Goal: Task Accomplishment & Management: Use online tool/utility

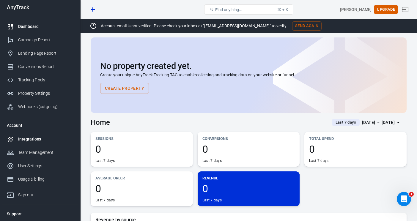
click at [41, 139] on div "Integrations" at bounding box center [45, 139] width 55 height 6
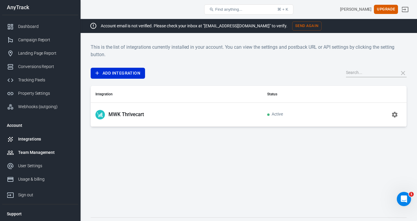
click at [42, 150] on div "Team Management" at bounding box center [45, 152] width 55 height 6
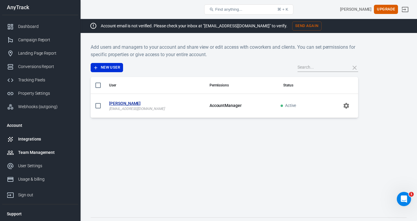
click at [43, 140] on div "Integrations" at bounding box center [45, 139] width 55 height 6
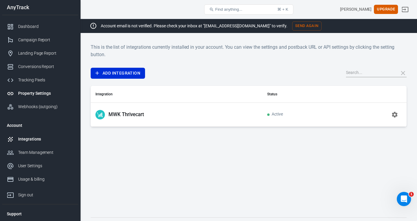
click at [57, 87] on link "Property Settings" at bounding box center [40, 93] width 76 height 13
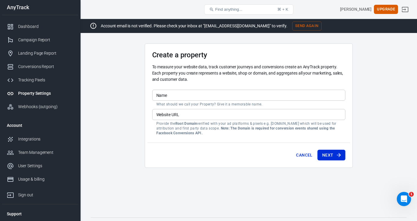
click at [174, 97] on input "Name" at bounding box center [248, 95] width 193 height 11
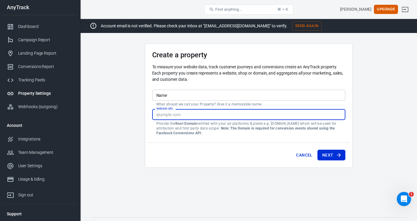
click at [182, 114] on input "Website URL" at bounding box center [248, 114] width 193 height 11
type input "[DOMAIN_NAME]"
click at [179, 97] on input "Name" at bounding box center [248, 95] width 193 height 11
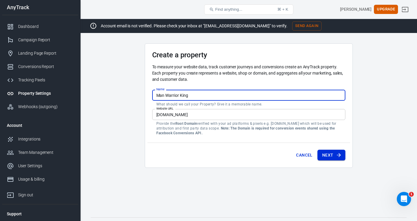
type input "Man Warrior King"
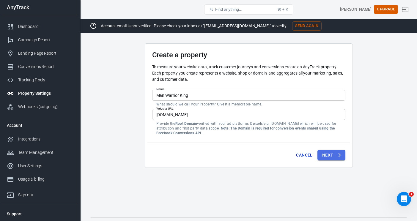
click at [325, 154] on button "Next" at bounding box center [331, 155] width 28 height 11
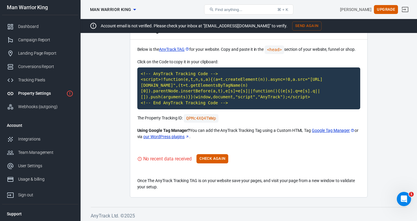
scroll to position [42, 0]
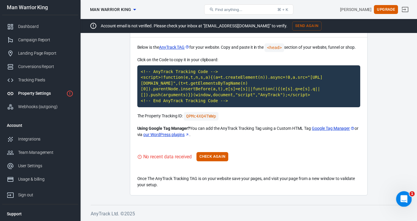
click at [402, 195] on icon "Open Intercom Messenger" at bounding box center [403, 198] width 10 height 10
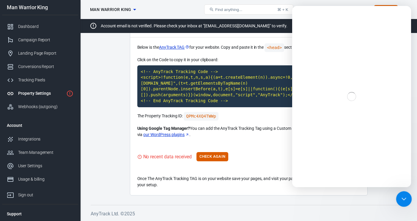
scroll to position [0, 0]
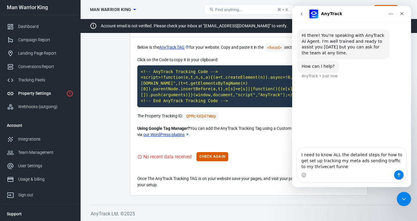
type textarea "I need to know ALL the detailed steps for how to get set up tracking my meta ad…"
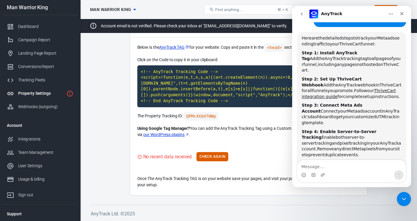
scroll to position [81, 0]
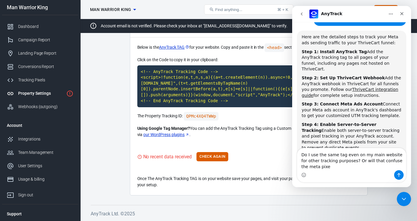
type textarea "Do I use the same tag even on my main website for other tracking purposes? Or w…"
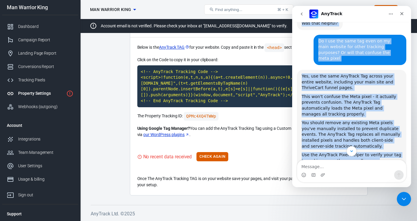
scroll to position [265, 0]
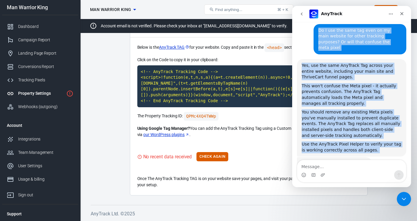
drag, startPoint x: 302, startPoint y: 63, endPoint x: 366, endPoint y: 141, distance: 101.1
copy div "Here are the detailed steps to track your Meta ads sending traffic to your Thri…"
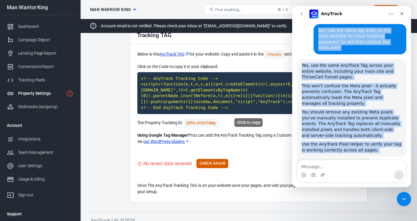
scroll to position [36, 0]
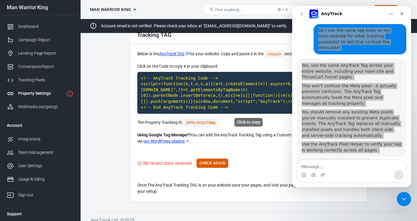
click at [225, 96] on code "<!-- AnyTrack Tracking Code --> <script>!function(e,t,n,s,a){(a=t.createElement…" at bounding box center [248, 93] width 223 height 42
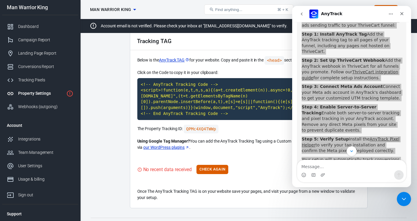
scroll to position [102, 0]
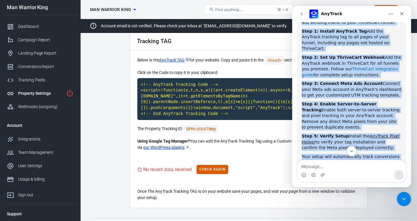
click at [347, 67] on link "ThriveCart integration guide" at bounding box center [349, 72] width 97 height 11
click at [339, 81] on div "Step 3: Connect Meta Ads Account Connect your Meta ads account in AnyTrack's da…" at bounding box center [351, 90] width 100 height 18
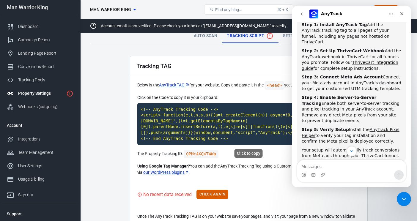
scroll to position [0, 0]
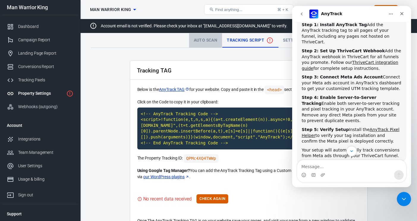
click at [215, 42] on link "Auto Scan" at bounding box center [205, 40] width 33 height 14
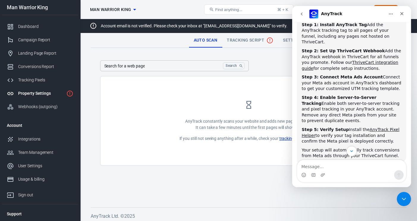
drag, startPoint x: 361, startPoint y: 11, endPoint x: 374, endPoint y: 8, distance: 13.5
click at [374, 8] on nav "AnyTrack" at bounding box center [351, 14] width 119 height 16
click at [38, 139] on div "Integrations" at bounding box center [45, 139] width 55 height 6
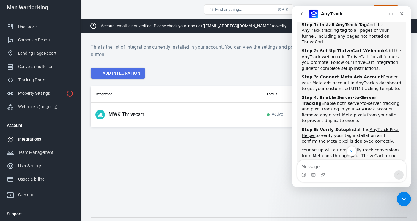
click at [138, 77] on link "Add Integration" at bounding box center [118, 73] width 54 height 11
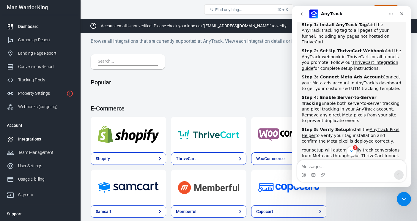
click at [51, 25] on div "Dashboard" at bounding box center [45, 26] width 55 height 6
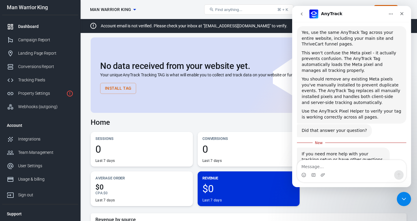
scroll to position [312, 0]
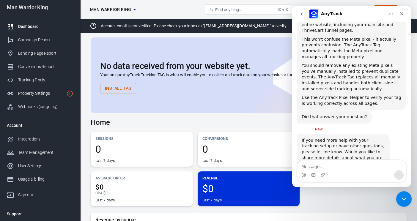
click at [405, 199] on icon "Close Intercom Messenger" at bounding box center [402, 198] width 7 height 7
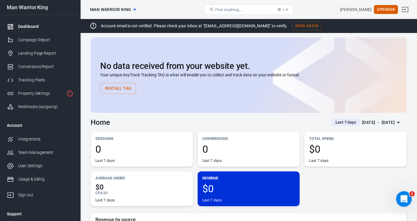
scroll to position [302, 0]
click at [39, 42] on div "Campaign Report" at bounding box center [45, 40] width 55 height 6
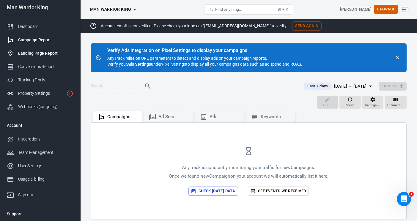
click at [44, 55] on div "Landing Page Report" at bounding box center [45, 53] width 55 height 6
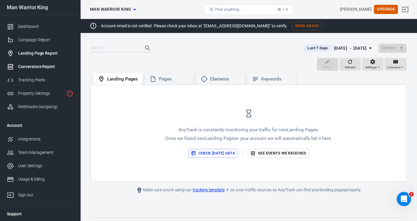
click at [44, 65] on div "Conversions Report" at bounding box center [45, 67] width 55 height 6
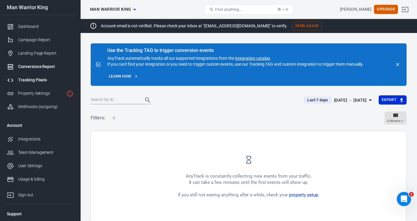
click at [46, 82] on div "Tracking Pixels" at bounding box center [45, 80] width 55 height 6
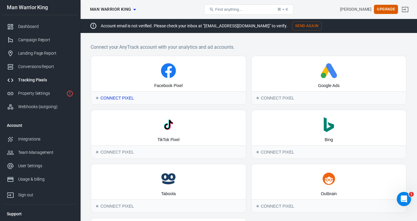
click at [167, 84] on div "Facebook Pixel" at bounding box center [168, 86] width 29 height 6
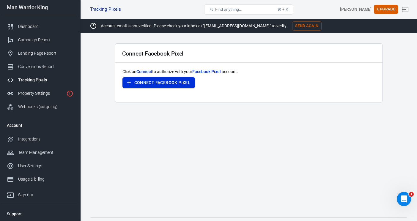
click at [174, 84] on button "Connect Facebook Pixel" at bounding box center [158, 82] width 73 height 11
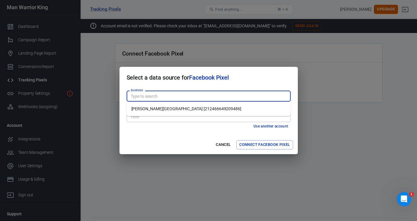
click at [236, 94] on input "Business" at bounding box center [207, 95] width 159 height 7
click at [235, 108] on li "Hallock Command Center [212466649209486]" at bounding box center [209, 109] width 164 height 10
type input "Hallock Command Center [212466649209486]"
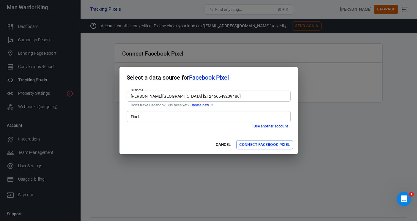
click at [235, 116] on input "Pixel" at bounding box center [207, 116] width 159 height 7
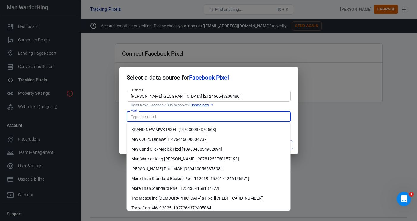
click at [230, 155] on li "Man Warrior King Kajabi [28781253768157193]" at bounding box center [209, 159] width 164 height 10
type input "Man Warrior King Kajabi [28781253768157193]"
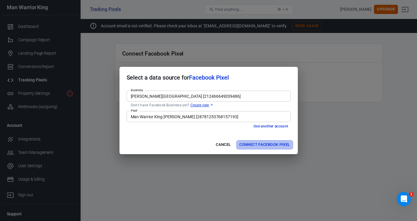
click at [252, 144] on button "Connect Facebook Pixel" at bounding box center [264, 144] width 56 height 9
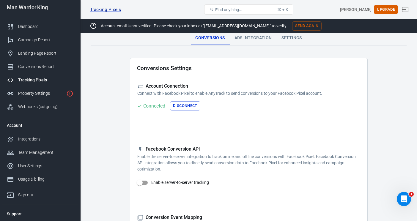
scroll to position [3, 0]
click at [402, 200] on icon "Open Intercom Messenger" at bounding box center [403, 198] width 10 height 10
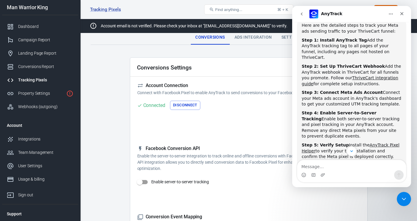
scroll to position [96, 0]
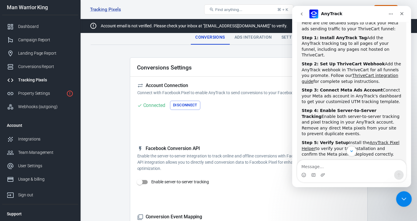
click at [402, 200] on icon "Close Intercom Messenger" at bounding box center [402, 198] width 7 height 7
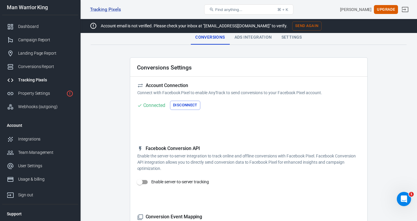
click at [143, 183] on input "Enable server-to-server tracking" at bounding box center [140, 181] width 34 height 11
checkbox input "false"
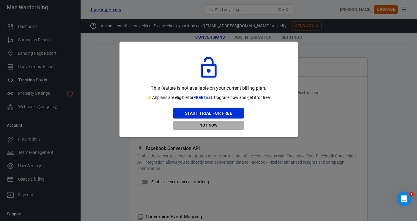
click at [218, 124] on button "Not Now" at bounding box center [208, 125] width 71 height 9
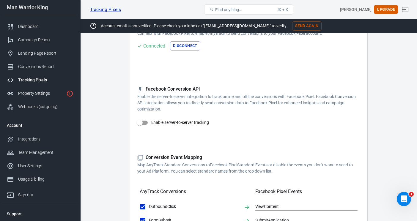
scroll to position [64, 0]
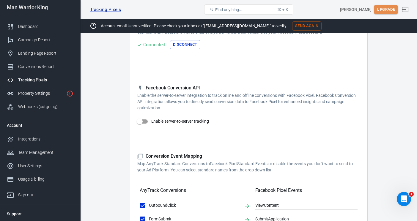
click at [387, 10] on button "Upgrade" at bounding box center [386, 9] width 24 height 9
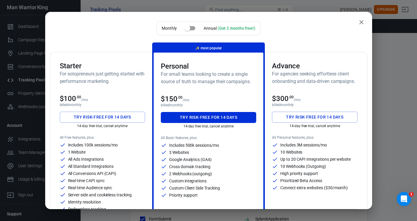
scroll to position [0, 0]
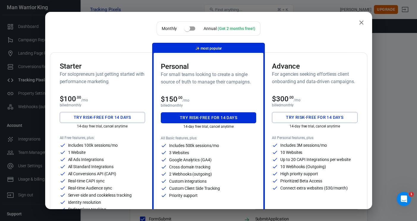
click at [93, 86] on div "Starter For solopreneurs just getting started with performance marketing." at bounding box center [103, 76] width 86 height 28
click at [99, 117] on button "Try risk-free for 14 days" at bounding box center [103, 117] width 86 height 11
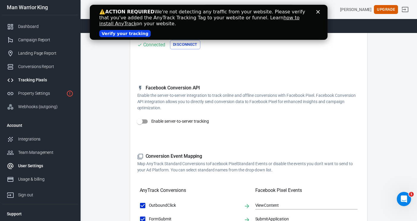
click at [44, 165] on div "User Settings" at bounding box center [45, 166] width 55 height 6
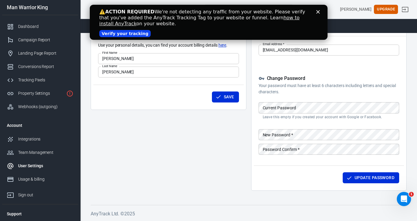
scroll to position [55, 0]
click at [40, 154] on div "Team Management" at bounding box center [45, 152] width 55 height 6
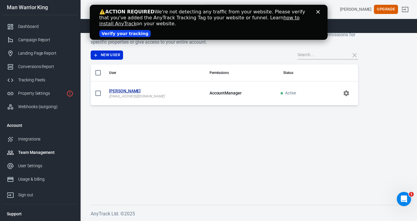
drag, startPoint x: 317, startPoint y: 10, endPoint x: 187, endPoint y: 62, distance: 140.5
click html "⚠️ ACTION REQUIRED We're not detecting any traffic from your website. Please ve…"
click at [119, 34] on link "Verify your tracking" at bounding box center [124, 33] width 51 height 7
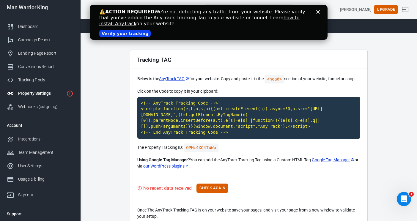
scroll to position [15, 0]
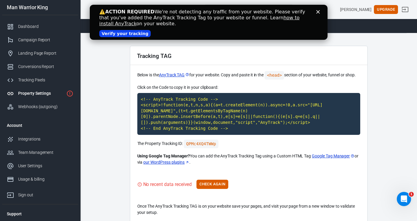
click at [269, 18] on link "how to install AnyTrack" at bounding box center [199, 21] width 200 height 12
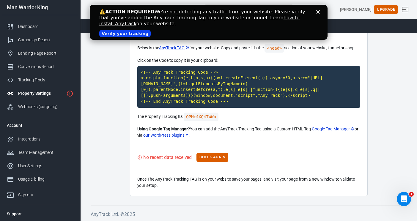
scroll to position [42, 0]
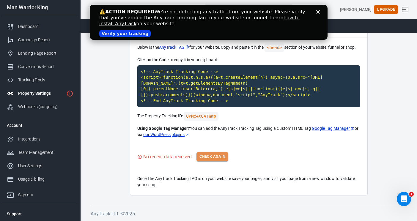
click at [211, 154] on button "Check Again" at bounding box center [212, 156] width 32 height 9
click at [202, 158] on button "Check Again" at bounding box center [212, 156] width 32 height 9
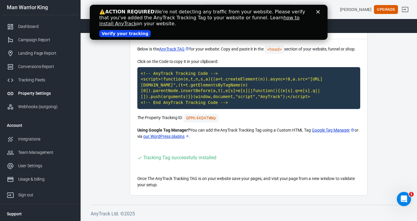
scroll to position [40, 0]
click at [319, 11] on icon "Close" at bounding box center [318, 12] width 4 height 4
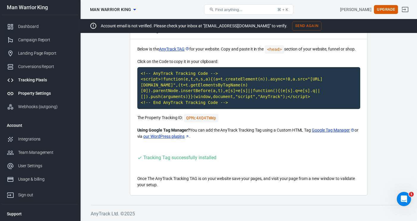
click at [42, 79] on div "Tracking Pixels" at bounding box center [45, 80] width 55 height 6
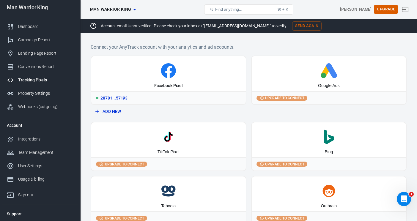
click at [114, 97] on div "28781...57193" at bounding box center [168, 97] width 154 height 13
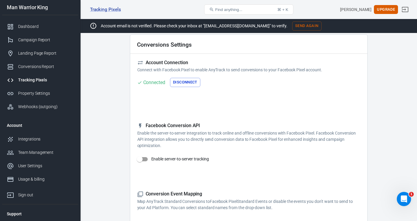
scroll to position [27, 0]
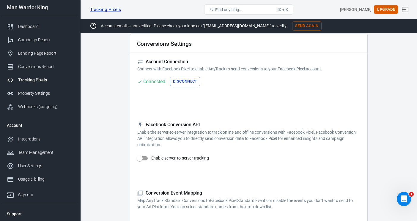
click at [142, 158] on input "Enable server-to-server tracking" at bounding box center [140, 158] width 34 height 11
checkbox input "false"
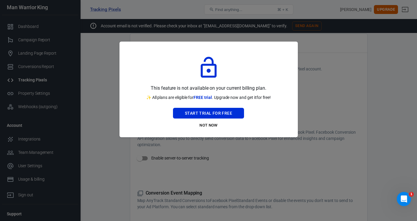
click at [351, 53] on div at bounding box center [208, 110] width 417 height 221
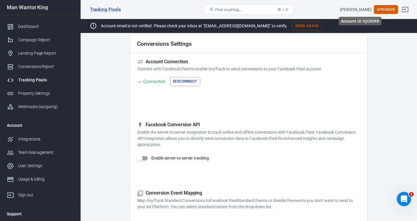
click at [360, 10] on div "[PERSON_NAME]" at bounding box center [355, 10] width 31 height 6
click at [33, 178] on div "Usage & billing" at bounding box center [45, 179] width 55 height 6
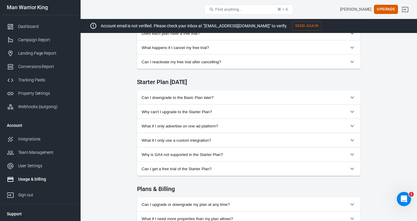
scroll to position [310, 0]
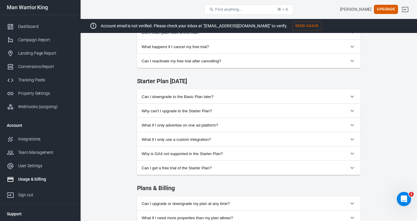
click at [194, 96] on span "Can I downgrade to the Basic Plan later?" at bounding box center [245, 96] width 207 height 4
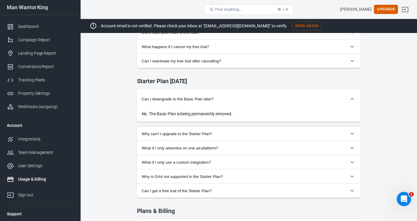
click at [194, 96] on button "Can I downgrade to the Basic Plan later?" at bounding box center [248, 98] width 223 height 19
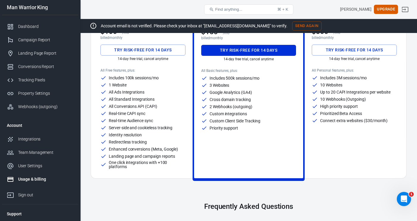
scroll to position [0, 0]
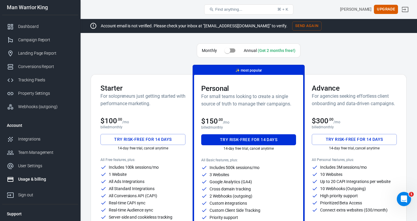
click at [156, 120] on div "$100 .00 /mo" at bounding box center [142, 121] width 85 height 8
click at [148, 139] on button "Try risk-free for 14 days" at bounding box center [142, 139] width 85 height 11
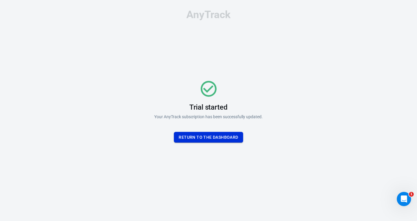
click at [236, 135] on button "Return To the dashboard" at bounding box center [208, 137] width 69 height 11
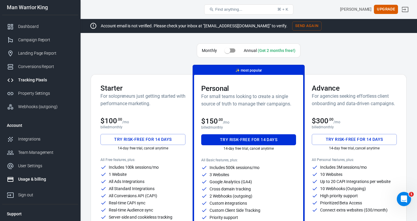
click at [42, 81] on div "Tracking Pixels" at bounding box center [45, 80] width 55 height 6
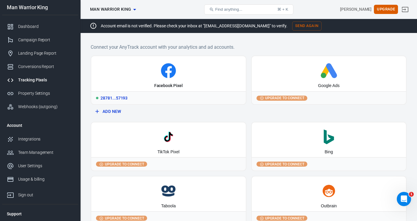
click at [120, 96] on div "28781...57193" at bounding box center [168, 97] width 154 height 13
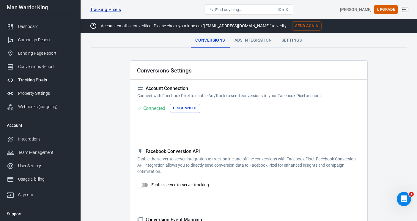
click at [145, 184] on input "Enable server-to-server tracking" at bounding box center [140, 184] width 34 height 11
checkbox input "false"
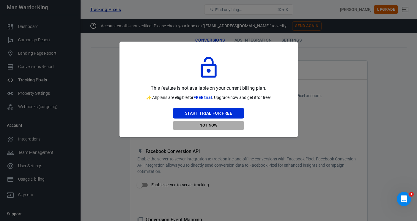
click at [204, 124] on button "Not Now" at bounding box center [208, 125] width 71 height 9
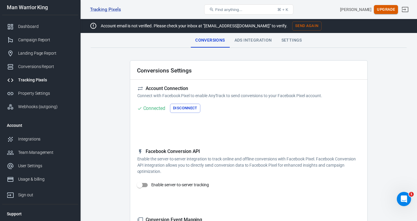
click at [388, 7] on button "Upgrade" at bounding box center [386, 9] width 24 height 9
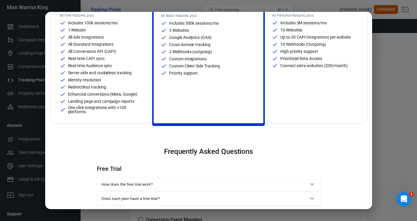
scroll to position [120, 0]
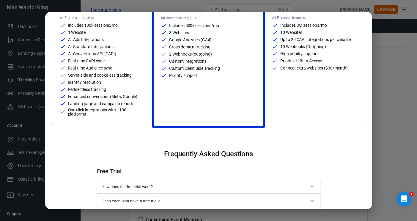
click at [102, 76] on p "Server-side and cookieless tracking" at bounding box center [100, 75] width 64 height 4
click at [407, 201] on div "Open Intercom Messenger" at bounding box center [403, 198] width 20 height 20
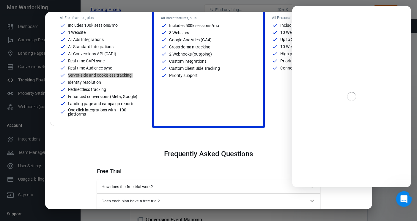
scroll to position [0, 0]
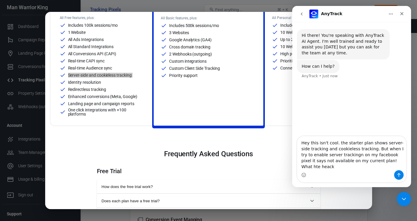
type textarea "Hey this isn't cool. the starter plan shows server-side tracking and cookieless…"
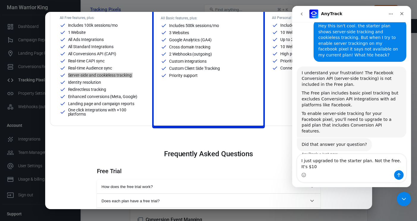
scroll to position [62, 0]
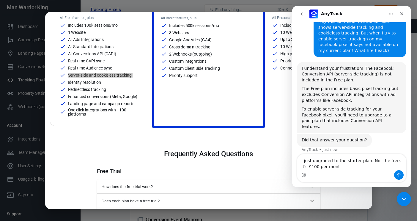
type textarea "I just upgraded to the starter plan. Not the free. It's $100 per month"
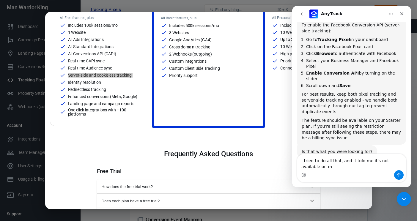
scroll to position [244, 0]
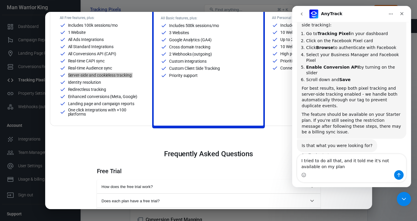
type textarea "I tried to do all that, and it told me it's not available on my plan!"
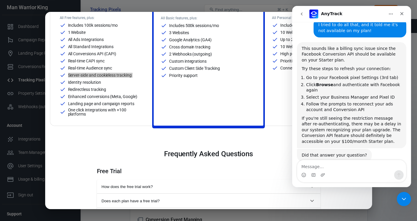
scroll to position [386, 0]
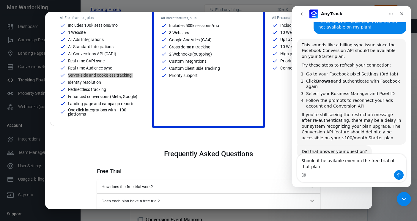
type textarea "Should it be avilable even on the free trial of that plan?"
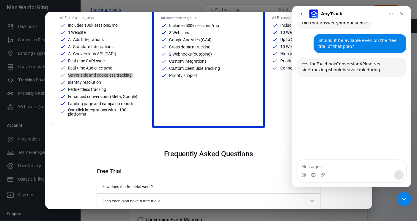
scroll to position [518, 0]
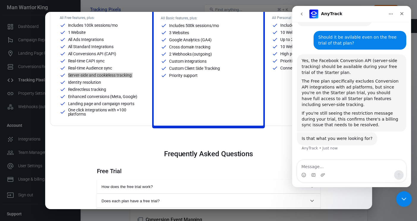
click at [405, 201] on icon "Close Intercom Messenger" at bounding box center [402, 198] width 7 height 7
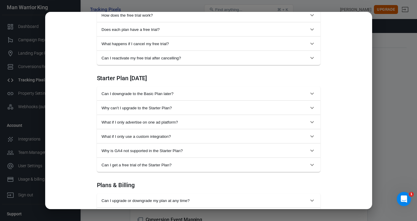
scroll to position [296, 0]
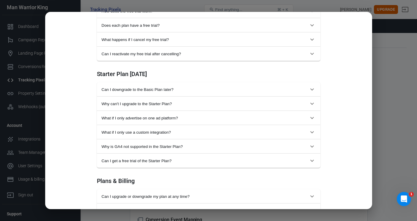
click at [381, 140] on div "Monthly Annual (Get 2 months free!) Starter For solopreneurs just getting start…" at bounding box center [208, 110] width 417 height 221
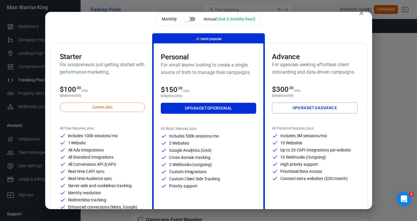
scroll to position [0, 0]
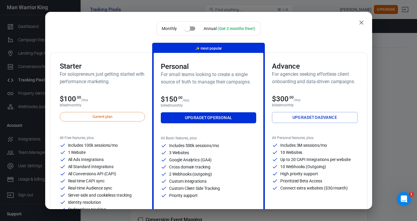
click at [360, 20] on icon "close" at bounding box center [361, 22] width 7 height 7
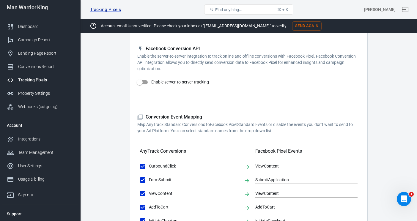
scroll to position [99, 0]
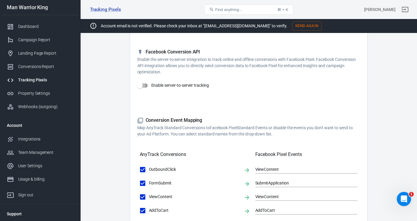
click at [141, 84] on input "Enable server-to-server tracking" at bounding box center [140, 85] width 34 height 11
checkbox input "true"
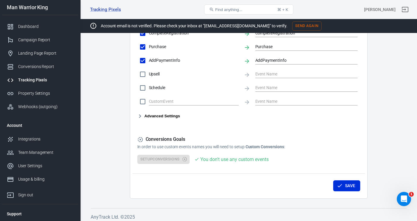
scroll to position [342, 0]
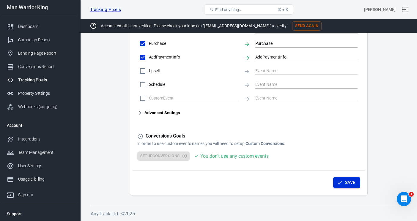
click at [341, 182] on icon "button" at bounding box center [339, 182] width 6 height 6
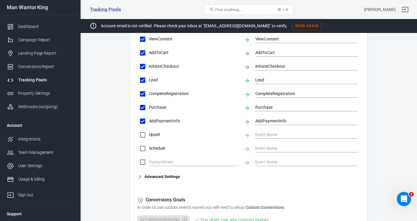
scroll to position [278, 0]
click at [141, 135] on input "Upsell" at bounding box center [142, 135] width 12 height 12
click at [264, 137] on input "text" at bounding box center [302, 135] width 94 height 7
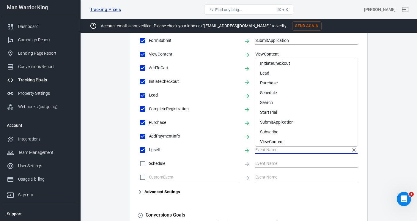
scroll to position [83, 0]
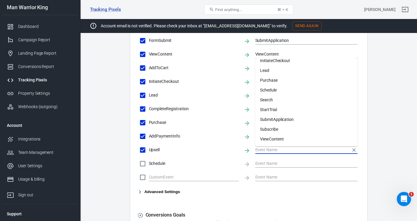
click at [142, 149] on input "Upsell" at bounding box center [142, 150] width 12 height 12
checkbox input "false"
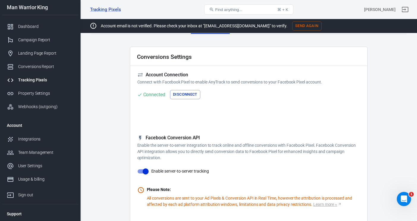
scroll to position [0, 0]
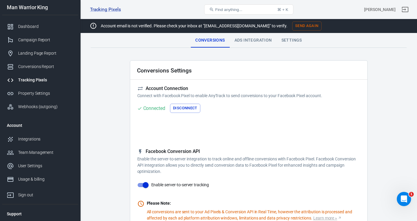
click at [249, 43] on div "Ads Integration" at bounding box center [253, 40] width 47 height 14
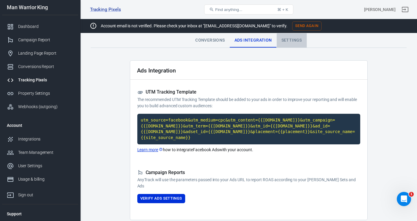
click at [285, 40] on div "Settings" at bounding box center [292, 40] width 30 height 14
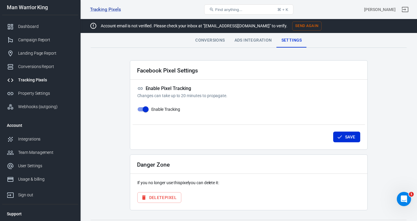
click at [263, 40] on div "Ads Integration" at bounding box center [253, 40] width 47 height 14
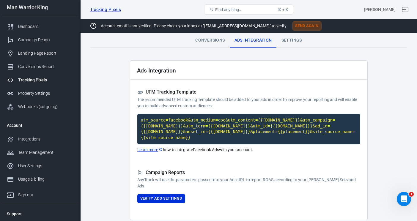
click at [292, 25] on button "Send Again" at bounding box center [306, 25] width 29 height 9
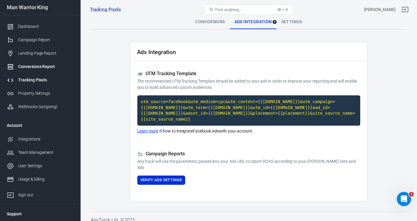
click at [52, 66] on div "Conversions Report" at bounding box center [45, 67] width 55 height 6
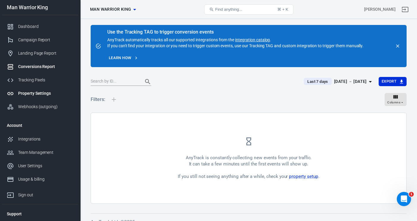
click at [45, 89] on link "Property Settings" at bounding box center [40, 93] width 76 height 13
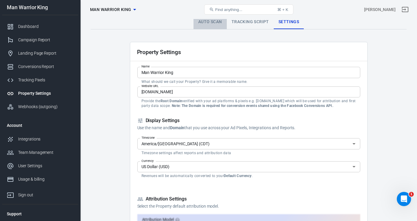
click at [210, 22] on link "Auto Scan" at bounding box center [209, 22] width 33 height 14
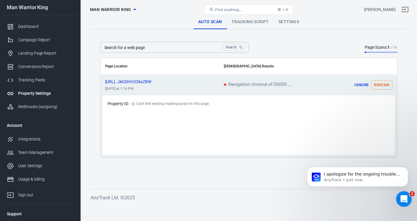
click at [406, 198] on icon "Open Intercom Messenger" at bounding box center [403, 198] width 10 height 10
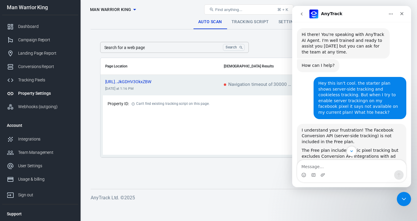
click at [302, 14] on icon "go back" at bounding box center [301, 14] width 5 height 5
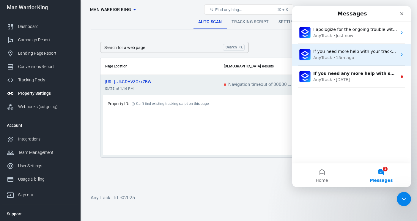
click at [360, 57] on div "AnyTrack • 15m ago" at bounding box center [355, 58] width 84 height 6
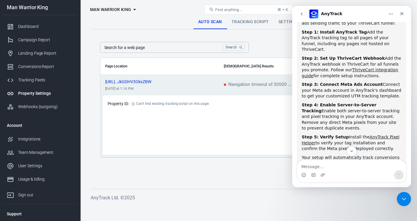
scroll to position [101, 0]
click at [403, 198] on icon "Close Intercom Messenger" at bounding box center [403, 198] width 4 height 2
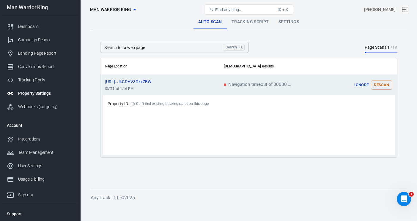
scroll to position [302, 0]
click at [377, 84] on button "Rescan" at bounding box center [381, 84] width 21 height 9
click at [386, 84] on icon "scrollable content" at bounding box center [386, 85] width 7 height 7
click at [257, 23] on link "Tracking Script" at bounding box center [250, 22] width 47 height 14
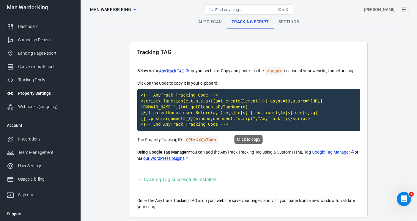
click at [217, 111] on code "<!-- AnyTrack Tracking Code --> <script>!function(e,t,n,s,a){(a=t.createElement…" at bounding box center [248, 110] width 223 height 42
click at [46, 67] on div "Conversions Report" at bounding box center [45, 67] width 55 height 6
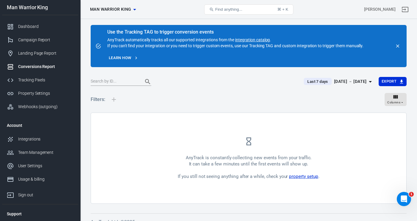
click at [294, 178] on link "property setup" at bounding box center [303, 176] width 29 height 5
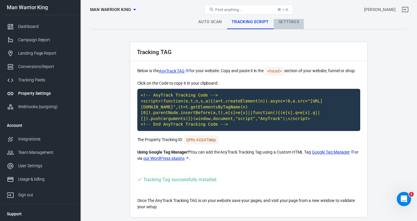
click at [288, 21] on link "Settings" at bounding box center [289, 22] width 30 height 14
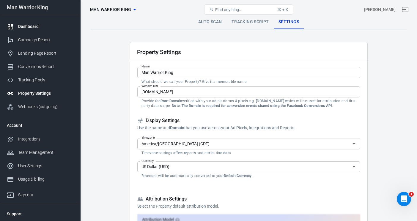
click at [40, 27] on div "Dashboard" at bounding box center [45, 26] width 55 height 6
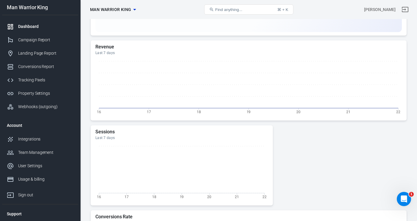
scroll to position [166, 0]
click at [47, 39] on div "Campaign Report" at bounding box center [45, 40] width 55 height 6
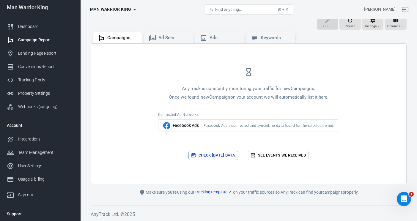
scroll to position [61, 0]
click at [40, 50] on div "Landing Page Report" at bounding box center [45, 53] width 55 height 6
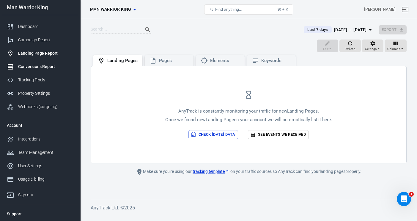
click at [58, 67] on div "Conversions Report" at bounding box center [45, 67] width 55 height 6
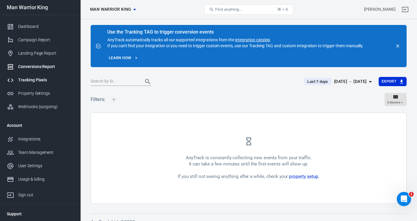
click at [55, 75] on link "Tracking Pixels" at bounding box center [40, 79] width 76 height 13
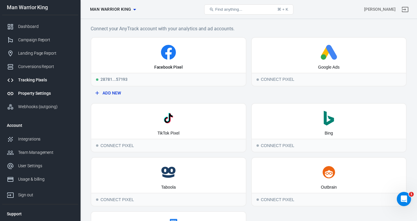
click at [55, 90] on div "Property Settings" at bounding box center [45, 93] width 55 height 6
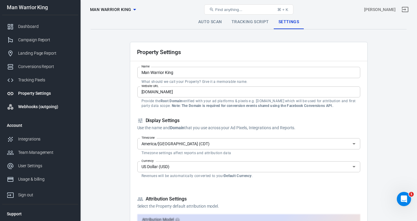
click at [52, 111] on link "Webhooks (outgoing)" at bounding box center [40, 106] width 76 height 13
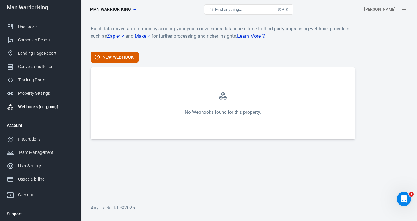
click at [65, 13] on div "Man Warrior King" at bounding box center [40, 7] width 76 height 15
click at [64, 26] on div "Dashboard" at bounding box center [45, 26] width 55 height 6
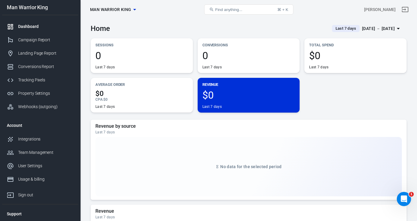
click at [51, 27] on div "Dashboard" at bounding box center [45, 26] width 55 height 6
click at [48, 37] on div "Campaign Report" at bounding box center [45, 40] width 55 height 6
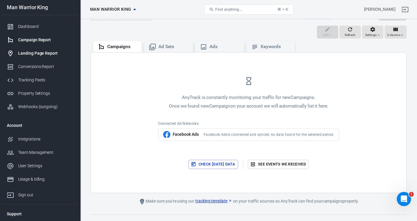
scroll to position [51, 0]
click at [271, 162] on link "See events we received" at bounding box center [278, 164] width 61 height 9
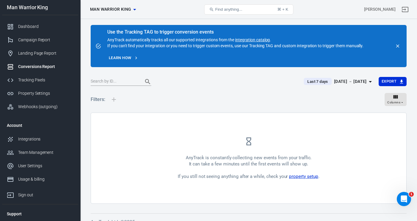
click at [293, 176] on link "property setup" at bounding box center [303, 176] width 29 height 5
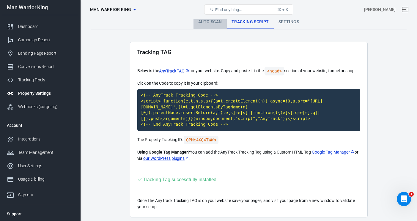
click at [213, 28] on link "Auto Scan" at bounding box center [209, 22] width 33 height 14
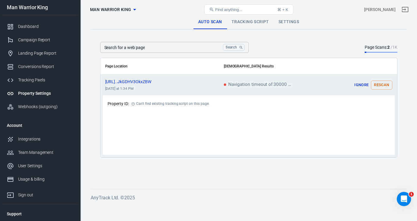
click at [251, 86] on span "Navigation timeout of 30000 ms exceeded" at bounding box center [259, 84] width 71 height 5
click at [134, 103] on icon "scrollable content" at bounding box center [133, 104] width 4 height 4
click at [381, 86] on button "Rescan" at bounding box center [381, 84] width 21 height 9
click at [133, 103] on icon "scrollable content" at bounding box center [133, 104] width 4 height 4
click at [260, 23] on link "Tracking Script" at bounding box center [250, 22] width 47 height 14
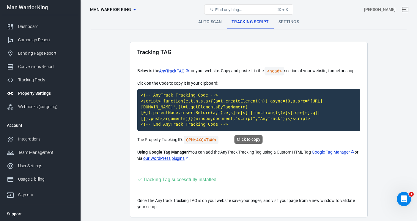
click at [219, 116] on code "<!-- AnyTrack Tracking Code --> <script>!function(e,t,n,s,a){(a=t.createElement…" at bounding box center [248, 110] width 223 height 42
click at [405, 201] on icon "Open Intercom Messenger" at bounding box center [403, 198] width 10 height 10
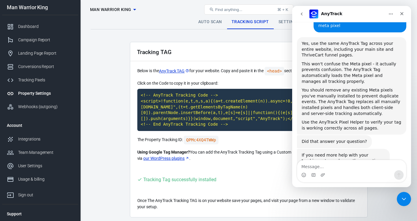
scroll to position [302, 0]
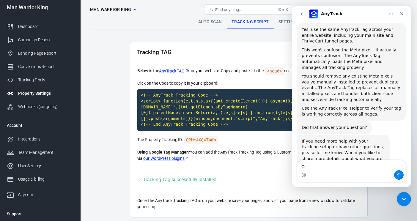
type textarea "O"
click at [301, 15] on icon "go back" at bounding box center [301, 14] width 5 height 5
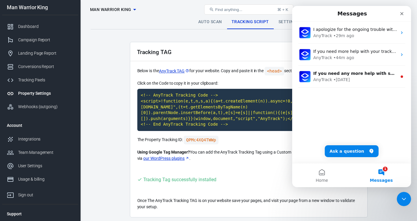
scroll to position [0, 0]
click at [346, 151] on button "Ask a question" at bounding box center [352, 151] width 54 height 12
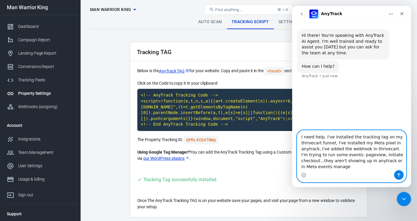
type textarea "I need help. I've installed the tracking tag on my thrivecart funnel, I've inst…"
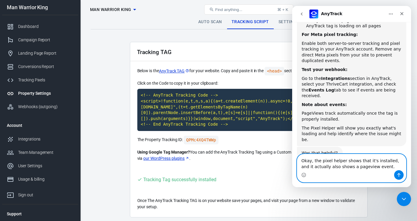
scroll to position [159, 0]
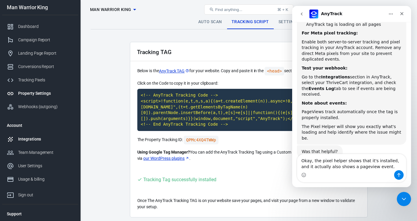
click at [27, 139] on div "Integrations" at bounding box center [45, 139] width 55 height 6
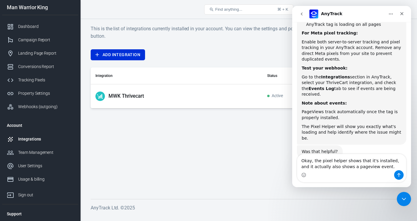
click at [138, 95] on p "MWK Thrivecart" at bounding box center [126, 96] width 36 height 6
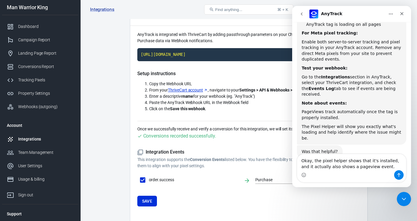
scroll to position [34, 0]
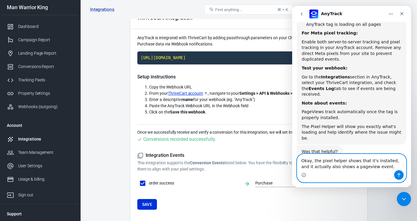
click at [384, 168] on textarea "Okay, the pixel helper shows that it's installed, and it actually also shows a …" at bounding box center [351, 162] width 109 height 16
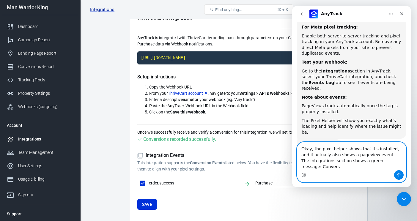
scroll to position [170, 0]
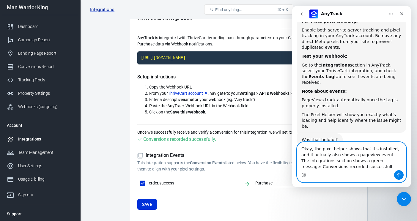
type textarea "Okay, the pixel helper shows that it's installed, and it actually also shows a …"
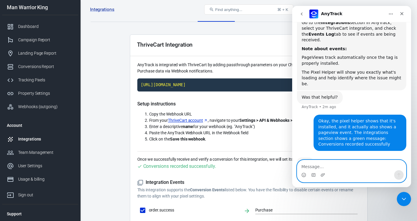
scroll to position [0, 0]
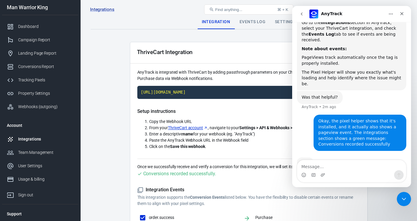
click at [250, 22] on div "Events Log" at bounding box center [252, 22] width 35 height 14
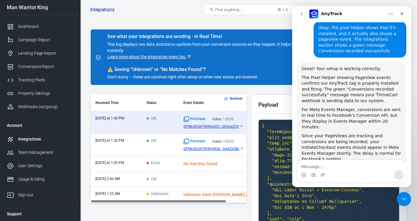
scroll to position [304, 0]
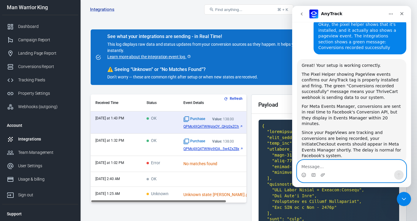
click at [326, 163] on textarea "Message…" at bounding box center [351, 165] width 109 height 10
type textarea "In the events log I do also see my test purchases"
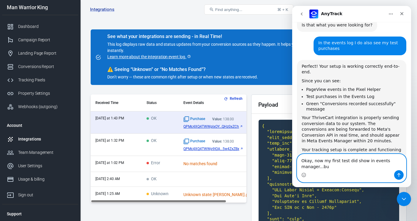
scroll to position [454, 0]
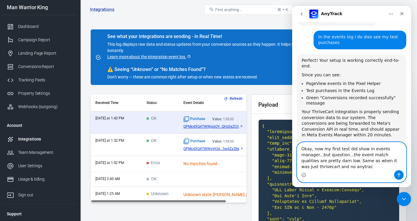
type textarea "Okay, now my first test did show in events manager...but question...the event m…"
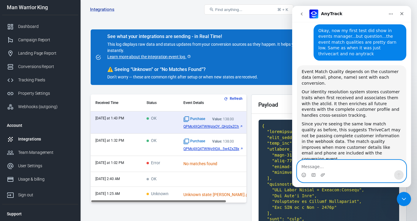
scroll to position [609, 0]
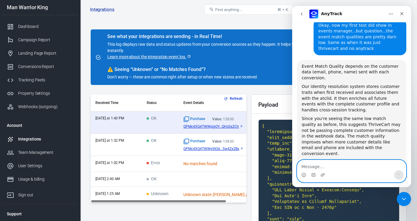
click at [359, 165] on textarea "Message…" at bounding box center [351, 165] width 109 height 10
type textarea "How do I do that?"
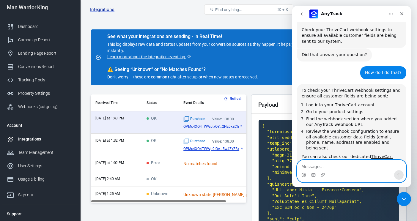
scroll to position [752, 0]
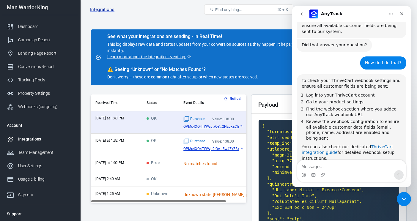
click at [322, 144] on link "ThriveCart integration guide" at bounding box center [346, 149] width 91 height 11
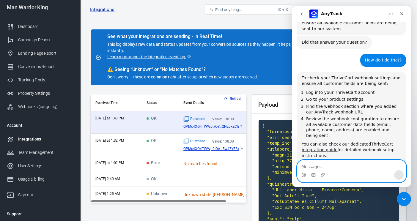
click at [319, 165] on textarea "Message…" at bounding box center [351, 165] width 109 height 10
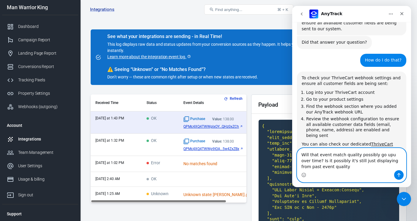
type textarea "Will that event match quality possibly go upu over time? Is it possibly it's st…"
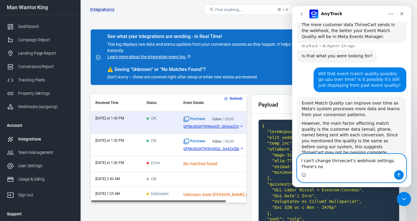
scroll to position [900, 0]
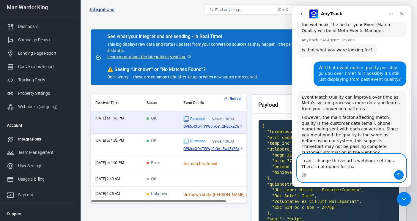
type textarea "I can't change thrivecart's webhook settings. There's not option for that"
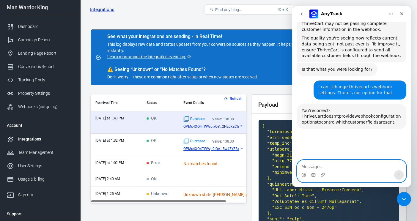
scroll to position [1026, 0]
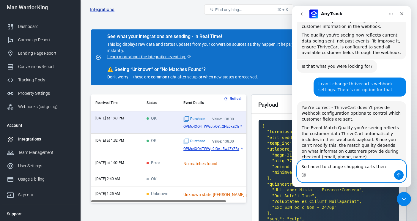
type textarea "So I need to change shopping carts then?"
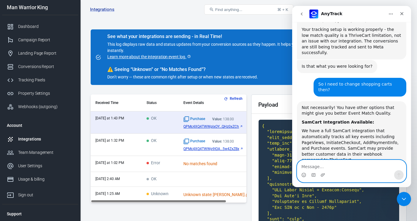
scroll to position [1169, 0]
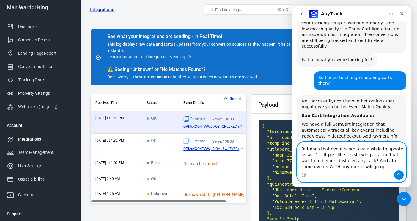
type textarea "But does that event score take a while to update as well? Is it possilbe it's s…"
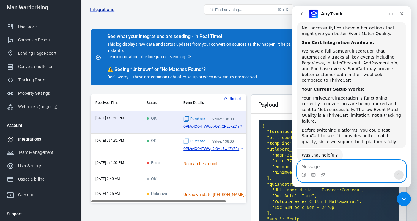
scroll to position [1242, 0]
type textarea "Or is it about only the exact single latest event?"
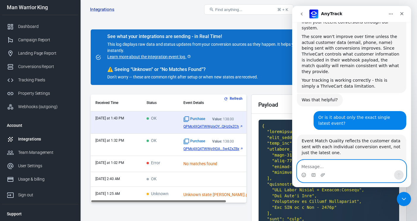
scroll to position [1484, 0]
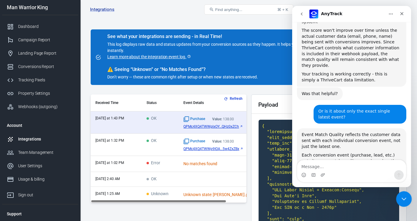
click at [404, 192] on div "Close Intercom Messenger" at bounding box center [403, 198] width 14 height 14
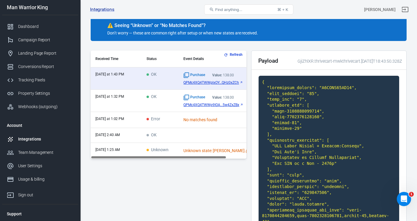
scroll to position [0, 0]
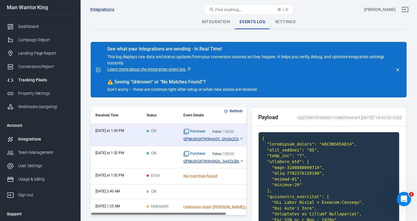
click at [41, 84] on link "Tracking Pixels" at bounding box center [40, 79] width 76 height 13
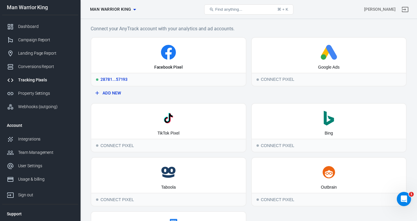
click at [153, 76] on div "28781...57193" at bounding box center [168, 79] width 154 height 13
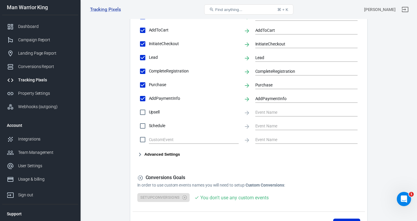
scroll to position [263, 0]
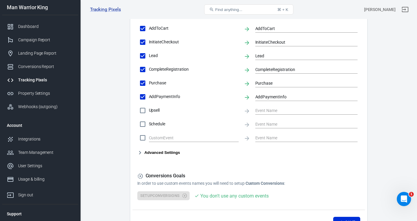
click at [143, 152] on icon "button" at bounding box center [139, 152] width 7 height 7
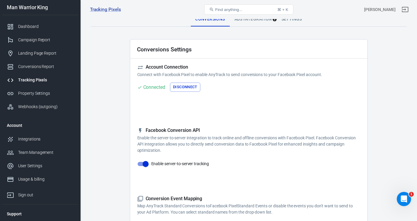
scroll to position [0, 0]
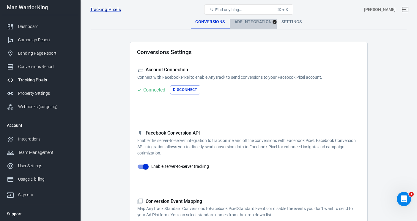
click at [259, 21] on div "Ads Integration" at bounding box center [253, 22] width 47 height 14
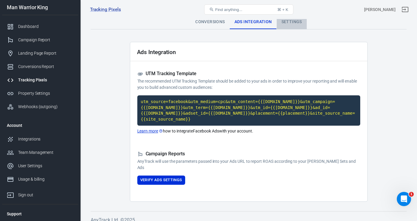
click at [295, 23] on div "Settings" at bounding box center [292, 22] width 30 height 14
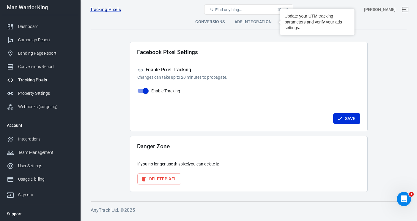
click at [260, 17] on div "Tracking Pixels Man Warrior King [PERSON_NAME] 28781253768157193, Man Warrior K…" at bounding box center [248, 9] width 336 height 19
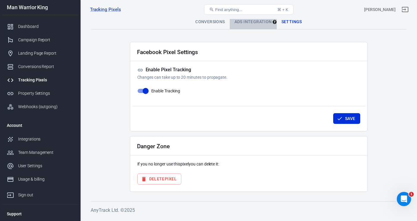
click at [255, 24] on div "Ads Integration" at bounding box center [253, 22] width 47 height 14
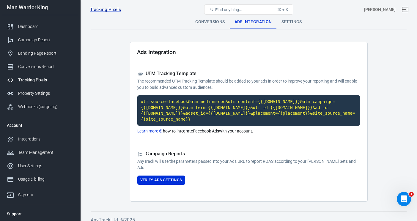
click at [201, 23] on div "Conversions" at bounding box center [209, 22] width 39 height 14
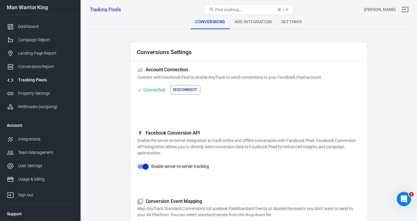
scroll to position [9, 0]
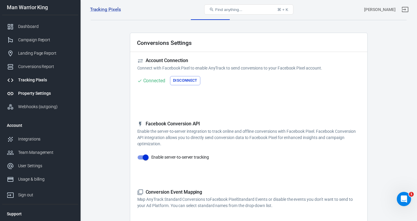
click at [50, 88] on link "Property Settings" at bounding box center [40, 93] width 76 height 13
